Goal: Find specific page/section: Find specific page/section

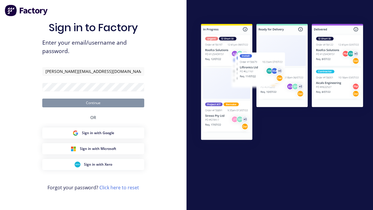
type input "[PERSON_NAME][EMAIL_ADDRESS][DOMAIN_NAME]"
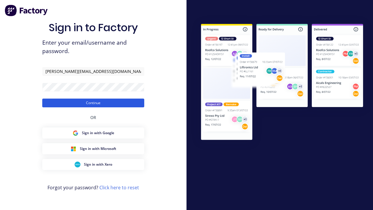
click at [93, 102] on button "Continue" at bounding box center [93, 102] width 102 height 9
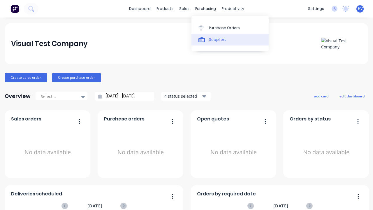
click at [230, 39] on link "Suppliers" at bounding box center [229, 40] width 77 height 12
